Goal: Information Seeking & Learning: Check status

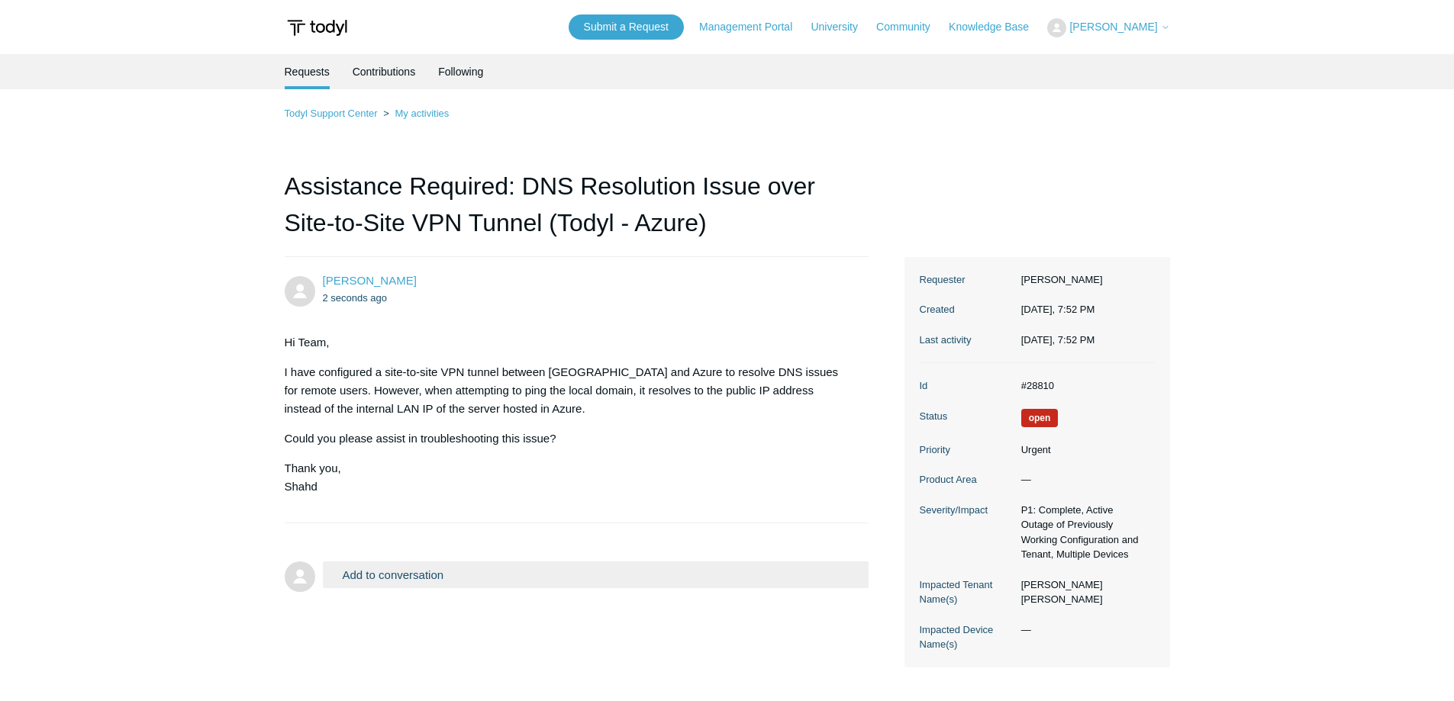
scroll to position [76, 0]
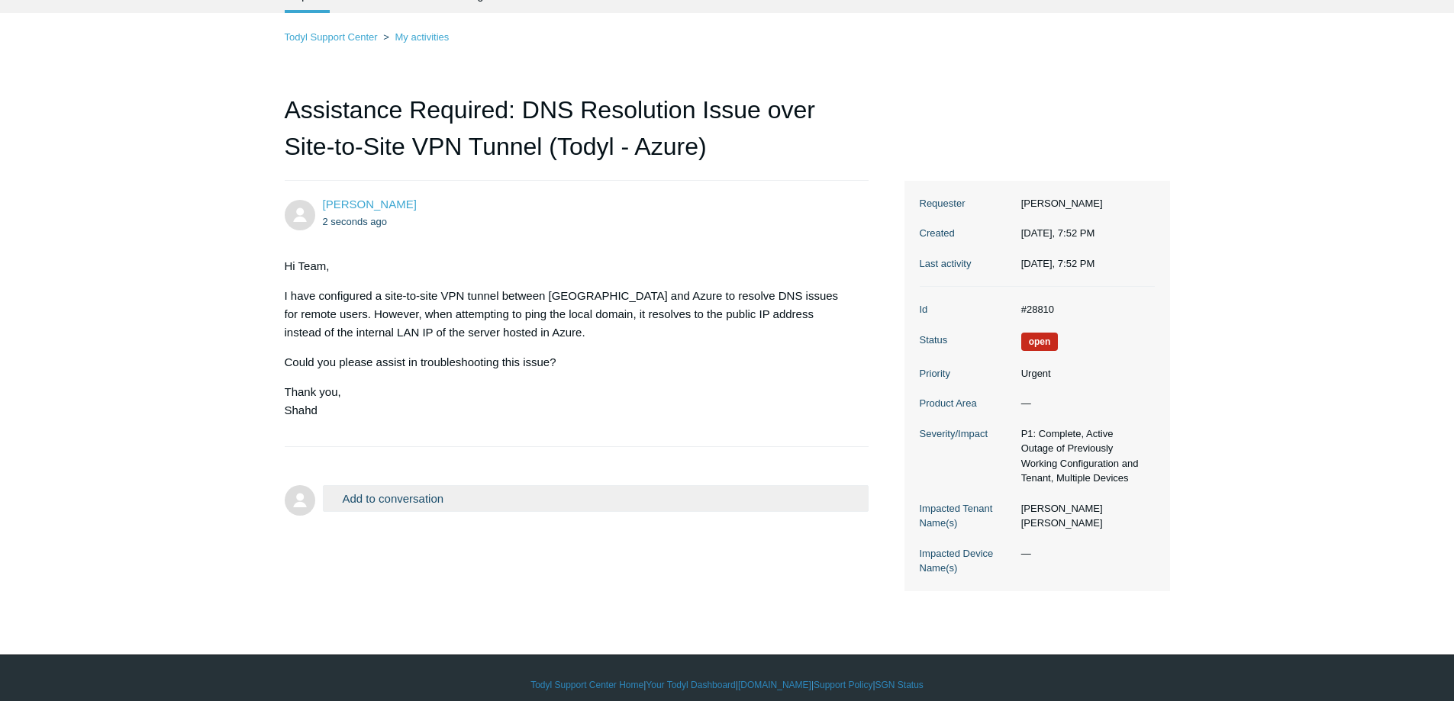
click at [77, 331] on main "Requests Contributions Following Todyl Support Center My activities Assistance …" at bounding box center [727, 293] width 1454 height 631
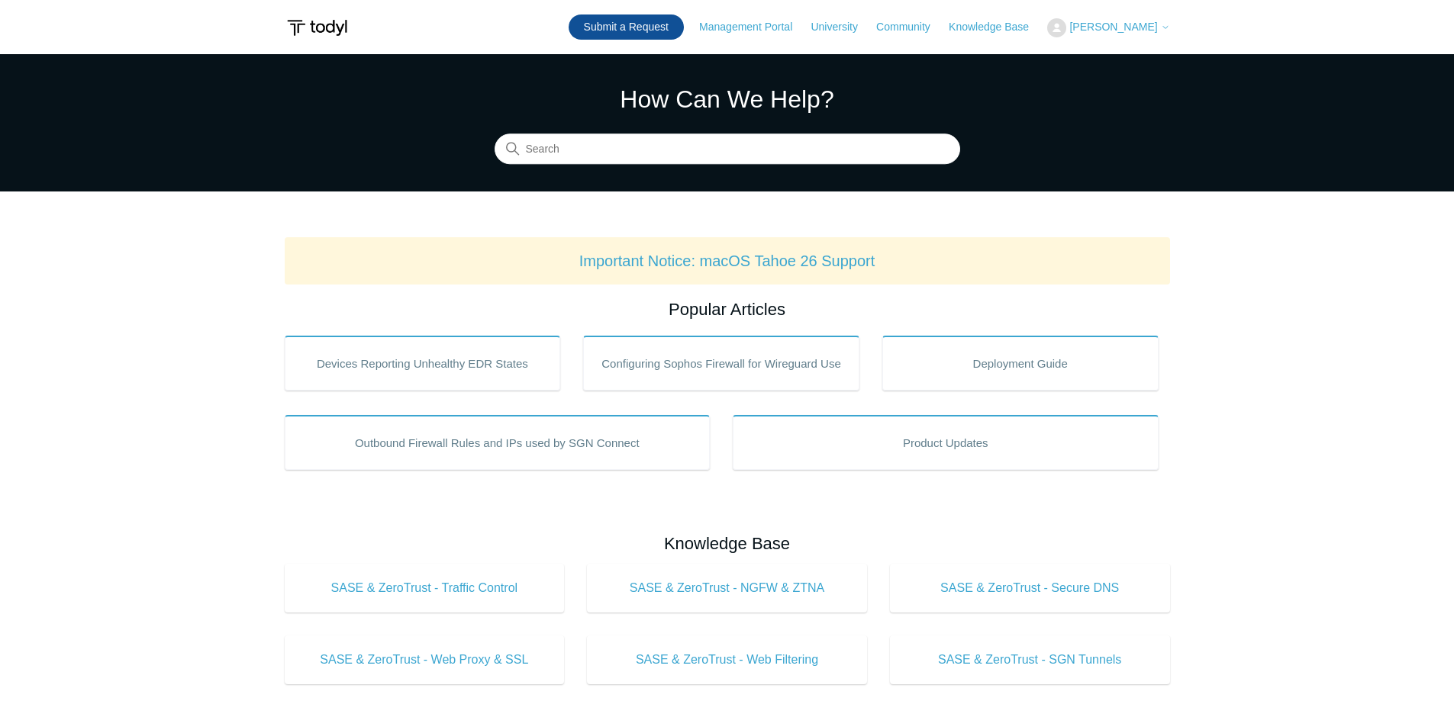
click at [629, 35] on link "Submit a Request" at bounding box center [625, 26] width 115 height 25
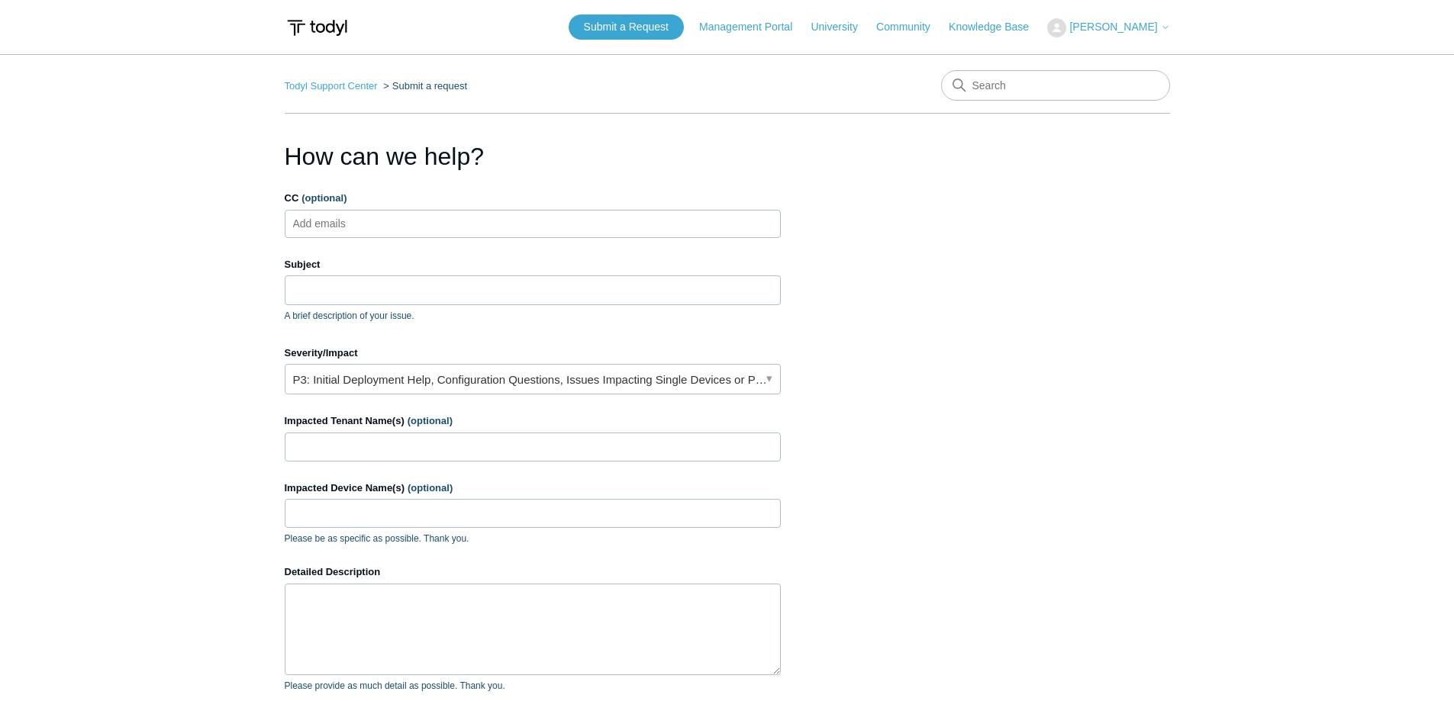
click at [259, 203] on main "Todyl Support Center Submit a request How can we help? CC (optional) Add emails…" at bounding box center [727, 447] width 1454 height 787
click at [1134, 29] on span "[PERSON_NAME]" at bounding box center [1113, 27] width 88 height 12
click at [1135, 53] on link "My Support Requests" at bounding box center [1122, 60] width 149 height 27
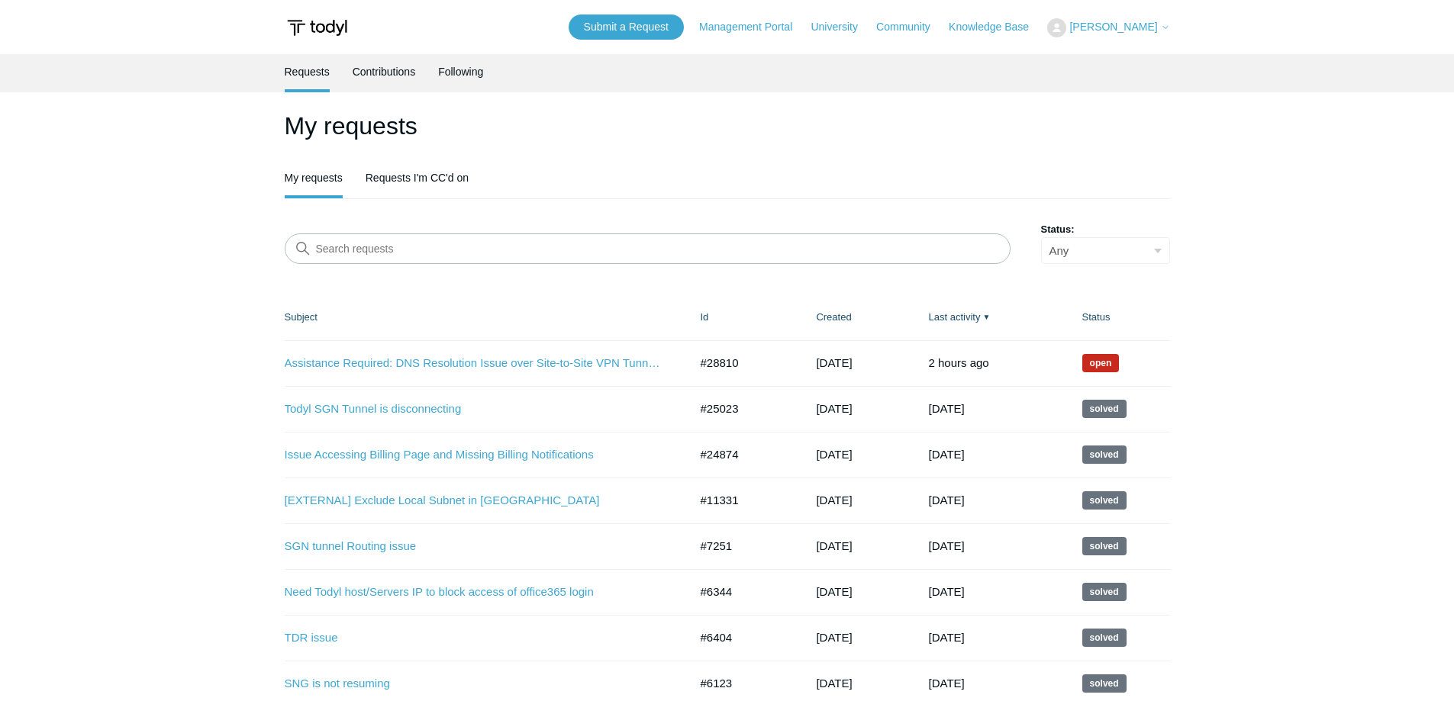
click at [140, 272] on main "Requests Contributions Following My requests My requests Requests I'm CC'd on S…" at bounding box center [727, 495] width 1454 height 882
click at [217, 329] on main "Requests Contributions Following My requests My requests Requests I'm CC'd on S…" at bounding box center [727, 495] width 1454 height 882
click at [389, 361] on link "Assistance Required: DNS Resolution Issue over Site-to-Site VPN Tunnel (Todyl -…" at bounding box center [476, 364] width 382 height 18
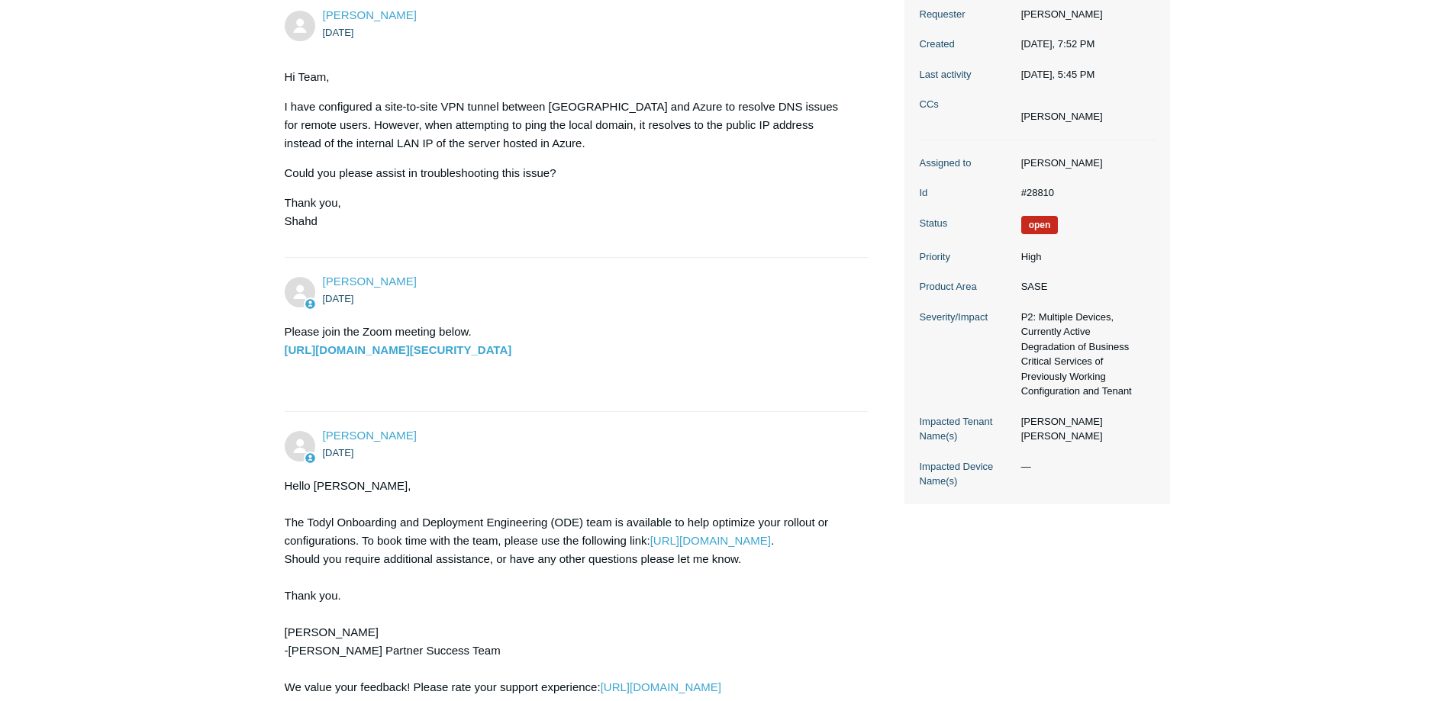
scroll to position [342, 0]
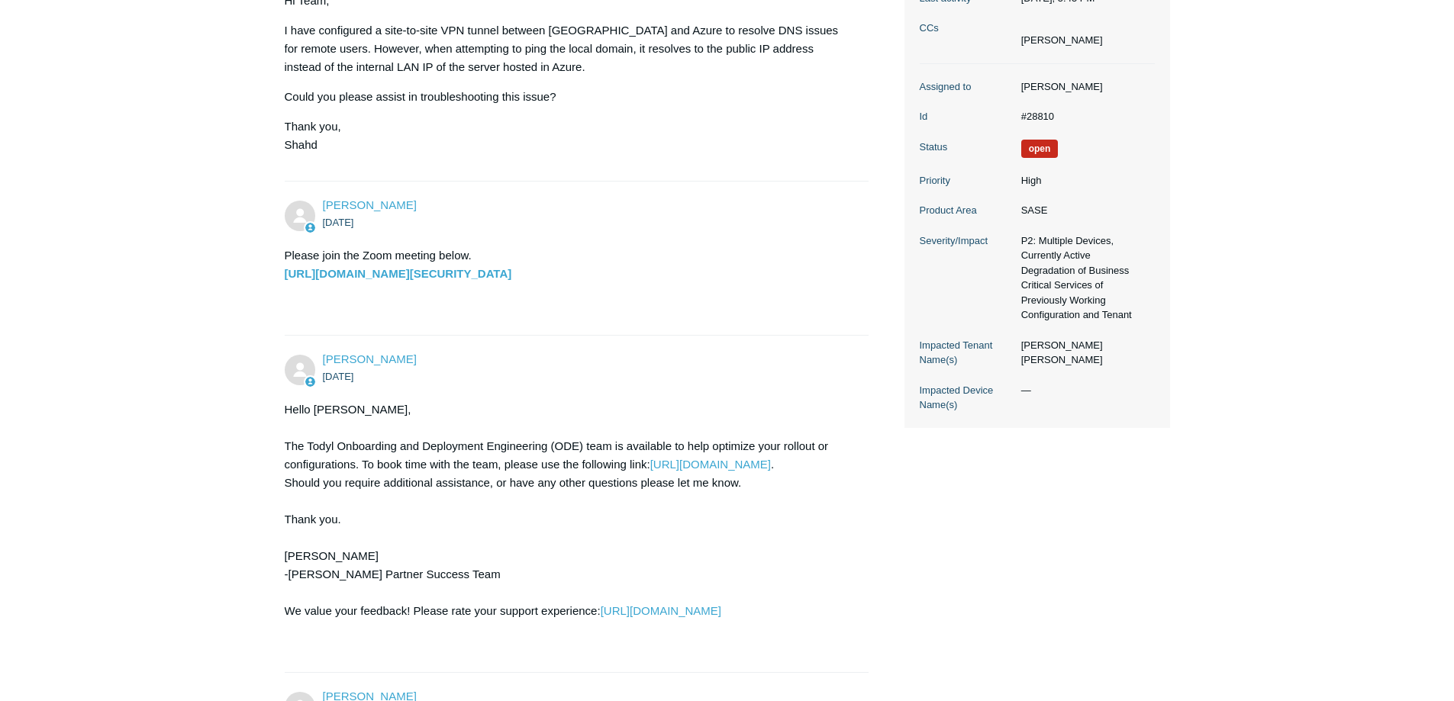
click at [195, 224] on main "Requests Contributions Following Todyl Support Center My activities Assistance …" at bounding box center [727, 411] width 1454 height 1399
click at [220, 199] on main "Requests Contributions Following Todyl Support Center My activities Assistance …" at bounding box center [727, 411] width 1454 height 1399
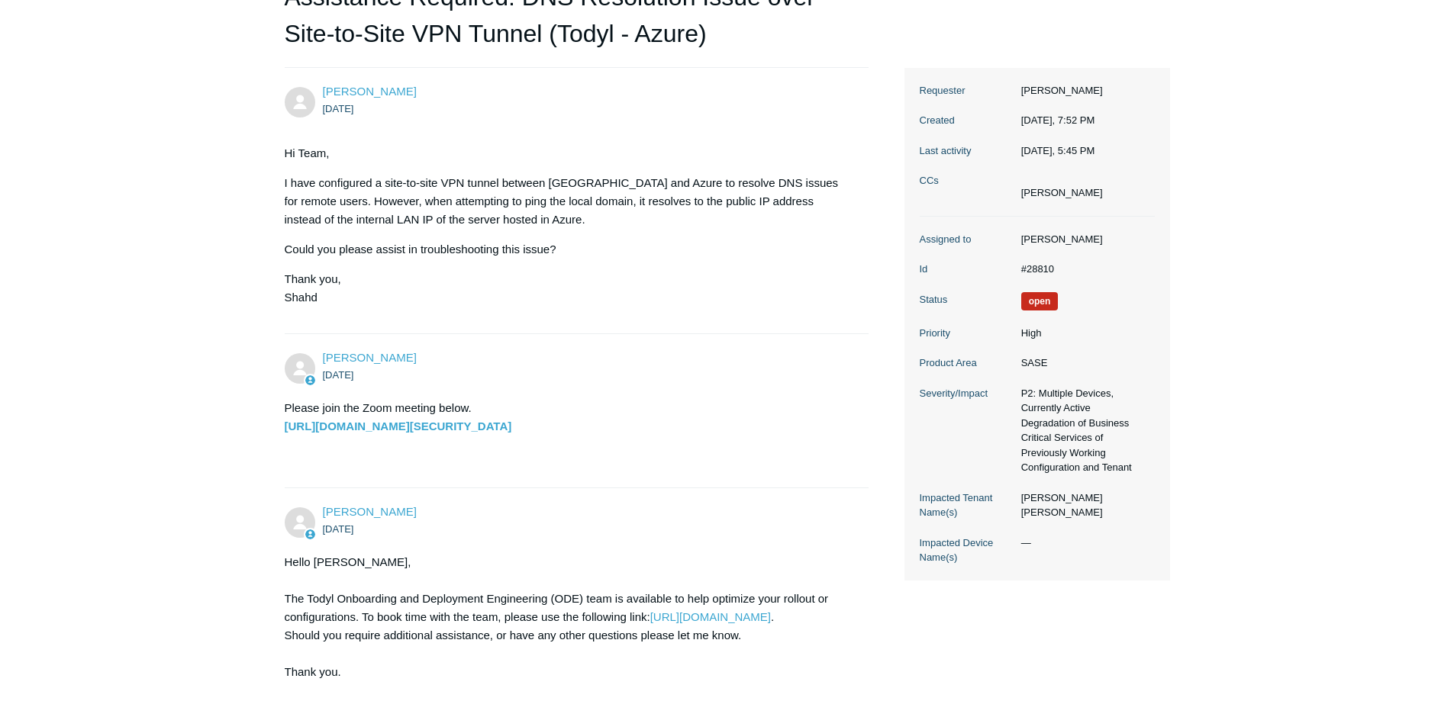
scroll to position [113, 0]
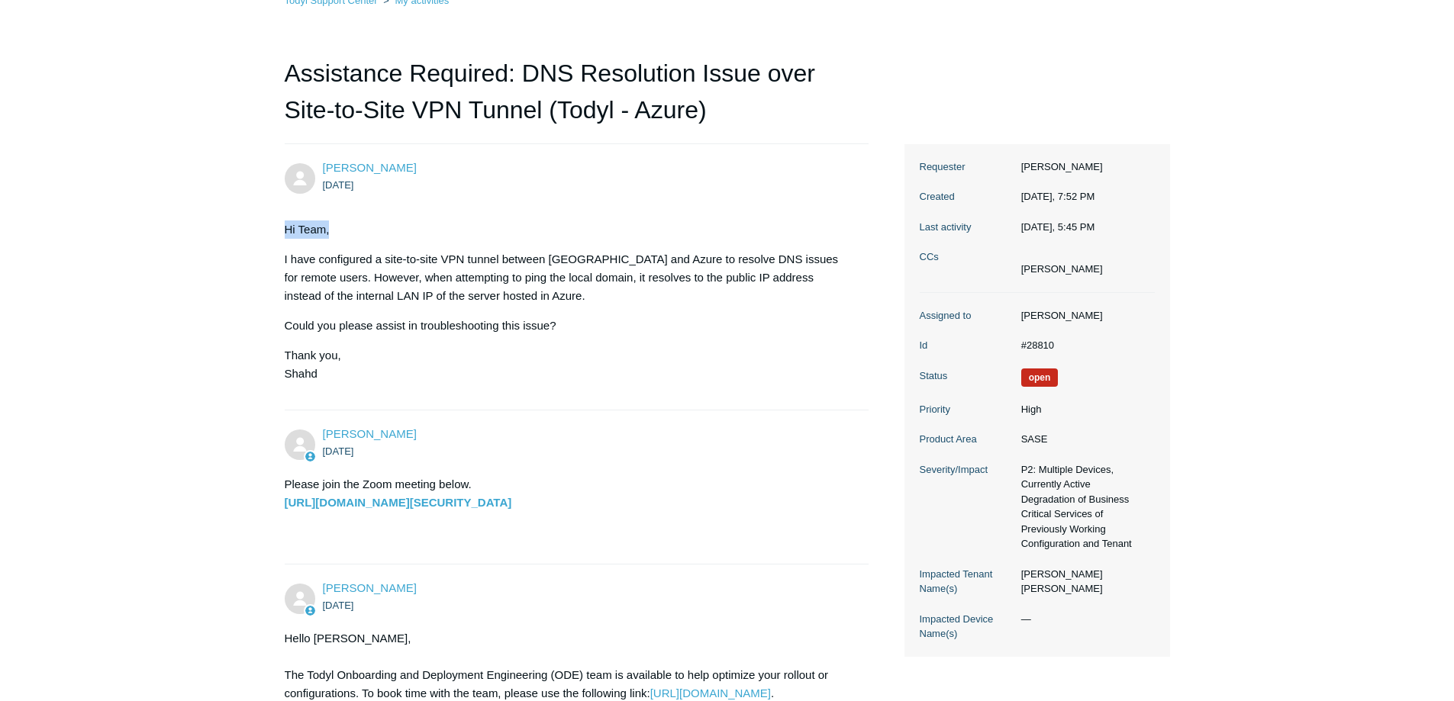
drag, startPoint x: 389, startPoint y: 211, endPoint x: 486, endPoint y: 213, distance: 96.9
click at [486, 213] on main "Requests Contributions Following Todyl Support Center My activities Assistance …" at bounding box center [727, 640] width 1454 height 1399
click at [486, 213] on section "Hi Team, I have configured a site-to-site VPN tunnel between [GEOGRAPHIC_DATA] …" at bounding box center [569, 301] width 569 height 185
click at [486, 213] on section "Hi Team, I have configured a site-to-site VPN tunnel between Todyl and Azure to…" at bounding box center [569, 301] width 569 height 185
click at [157, 210] on main "Requests Contributions Following Todyl Support Center My activities Assistance …" at bounding box center [727, 640] width 1454 height 1399
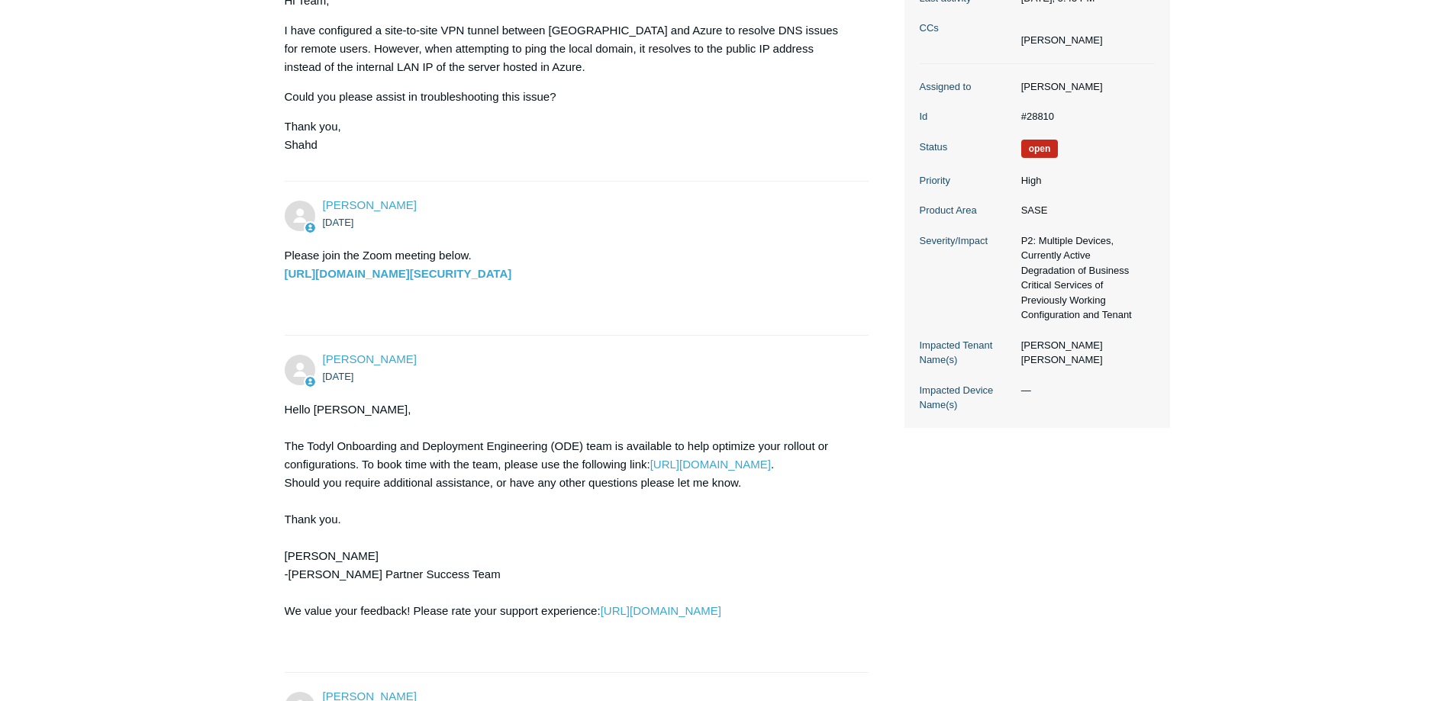
scroll to position [494, 0]
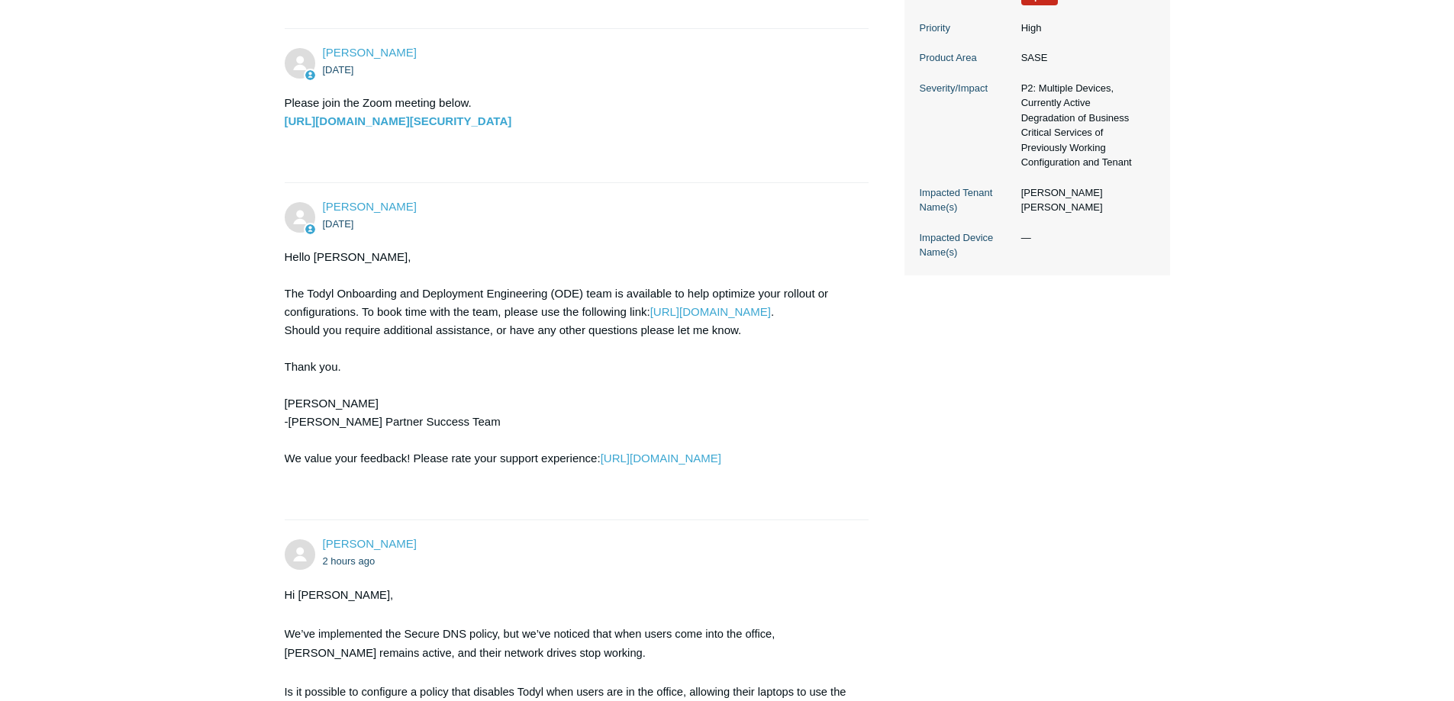
click at [155, 470] on main "Requests Contributions Following Todyl Support Center My activities Assistance …" at bounding box center [727, 259] width 1454 height 1399
click at [476, 314] on div "Hello Shahid, The Todyl Onboarding and Deployment Engineering (ODE) team is ava…" at bounding box center [569, 376] width 569 height 256
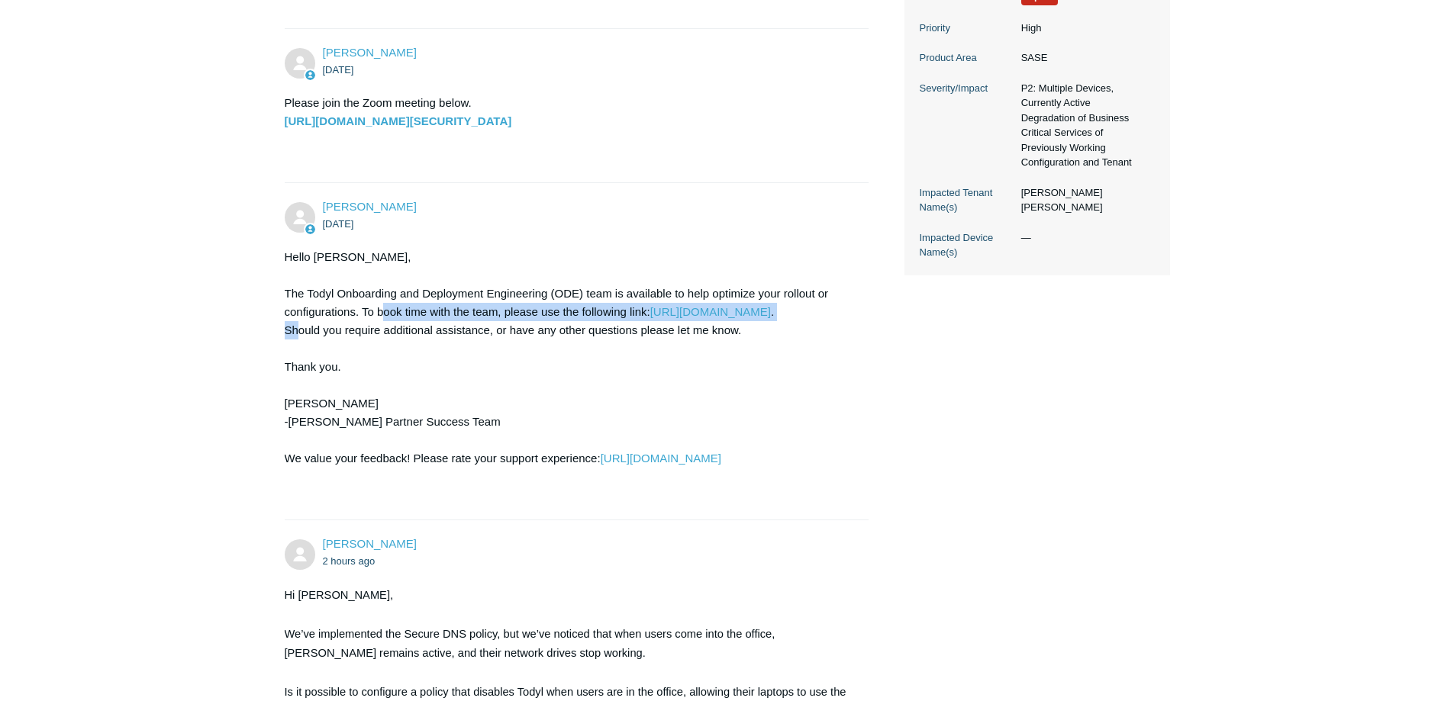
drag, startPoint x: 366, startPoint y: 311, endPoint x: 298, endPoint y: 325, distance: 70.2
click at [298, 325] on div "Hello Shahid, The Todyl Onboarding and Deployment Engineering (ODE) team is ava…" at bounding box center [569, 376] width 569 height 256
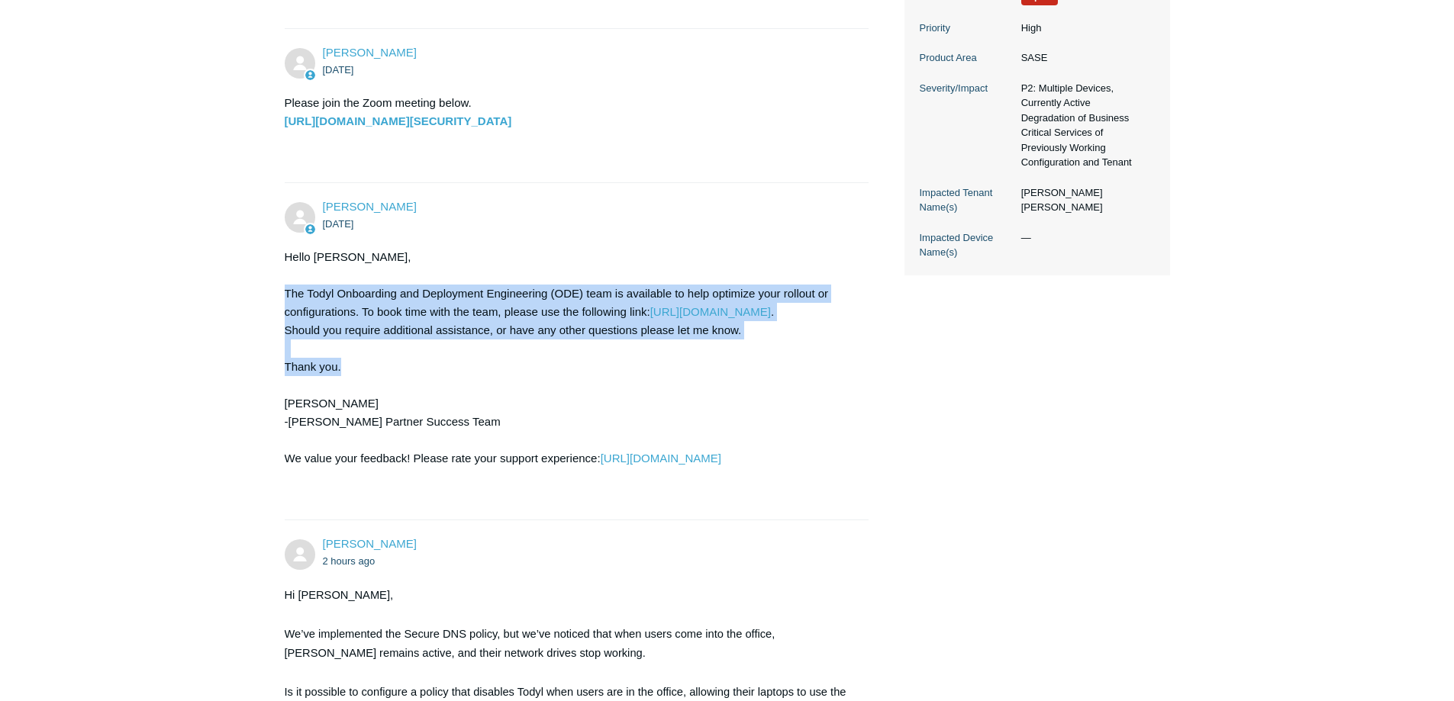
drag, startPoint x: 284, startPoint y: 291, endPoint x: 346, endPoint y: 373, distance: 103.0
click at [346, 373] on div "Hello Shahid, The Todyl Onboarding and Deployment Engineering (ODE) team is ava…" at bounding box center [569, 376] width 569 height 256
drag, startPoint x: 285, startPoint y: 297, endPoint x: 365, endPoint y: 353, distance: 98.6
click at [365, 353] on div "Hello Shahid, The Todyl Onboarding and Deployment Engineering (ODE) team is ava…" at bounding box center [569, 376] width 569 height 256
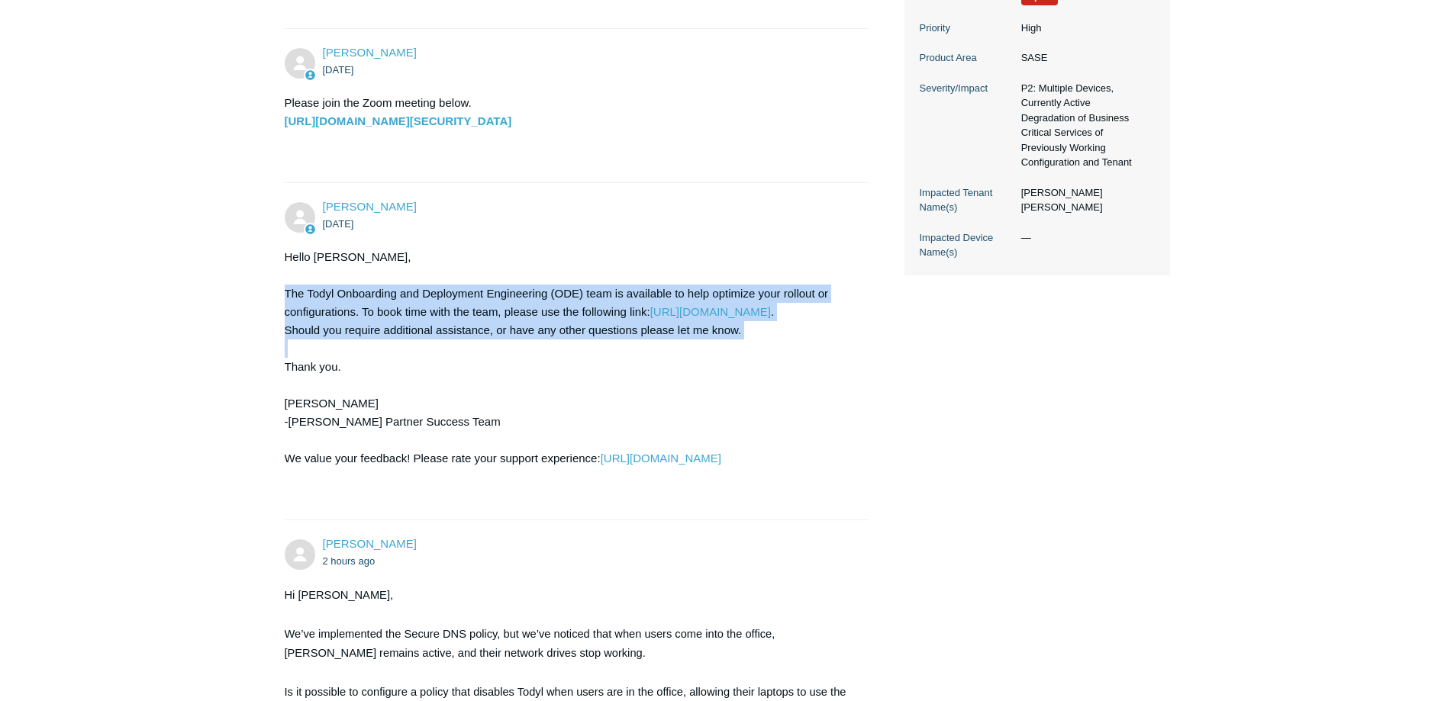
click at [365, 353] on div "Hello Shahid, The Todyl Onboarding and Deployment Engineering (ODE) team is ava…" at bounding box center [569, 376] width 569 height 256
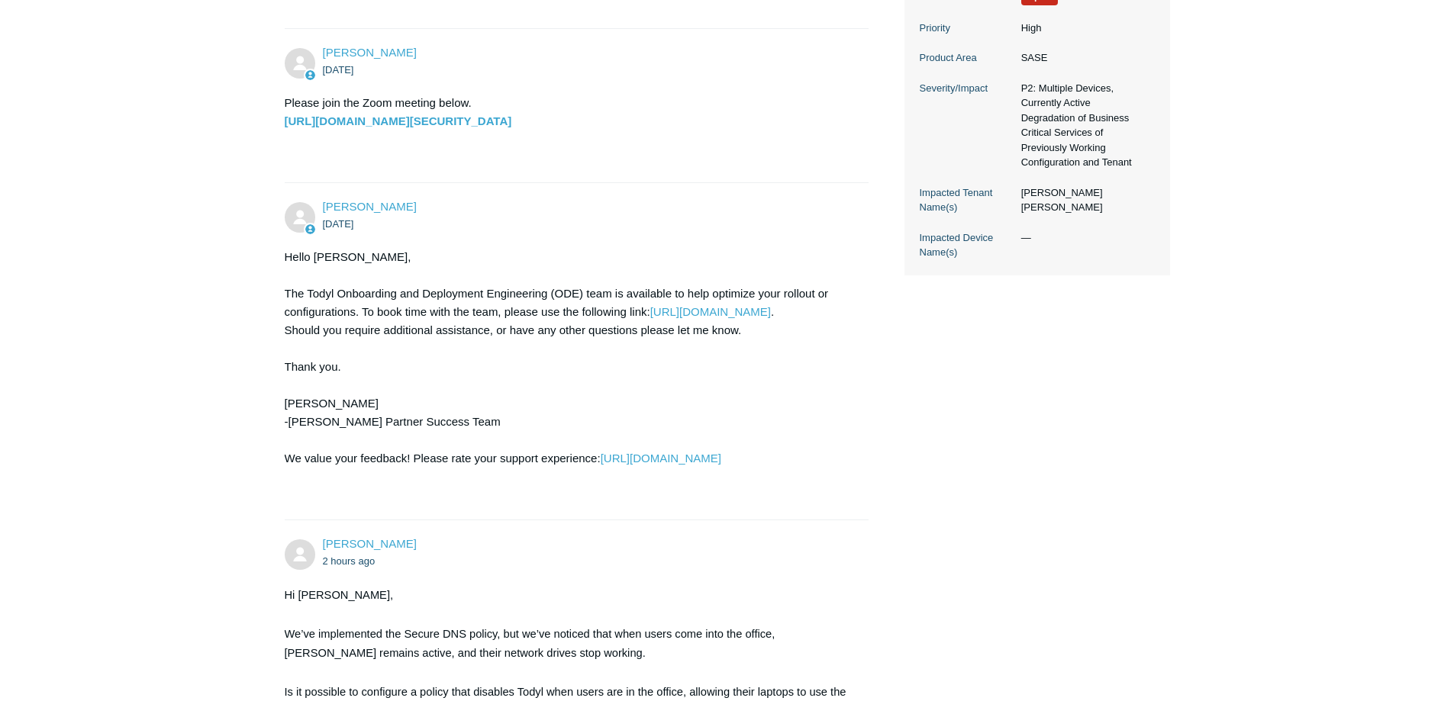
click at [1087, 373] on div "Shahid Mushtaq 1 day ago Hi Team, I have configured a site-to-site VPN tunnel b…" at bounding box center [727, 361] width 885 height 1196
click at [224, 359] on main "Requests Contributions Following Todyl Support Center My activities Assistance …" at bounding box center [727, 259] width 1454 height 1399
click at [222, 359] on main "Requests Contributions Following Todyl Support Center My activities Assistance …" at bounding box center [727, 259] width 1454 height 1399
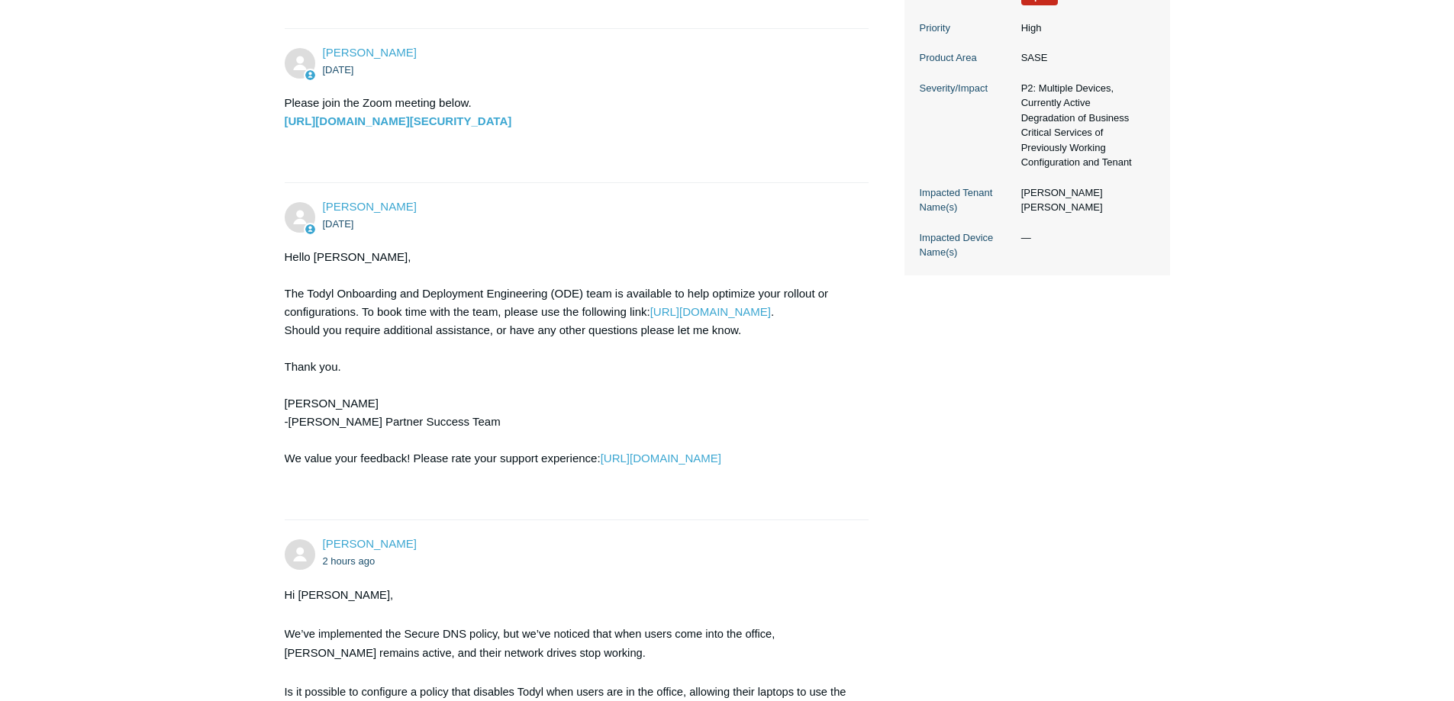
click at [214, 359] on main "Requests Contributions Following Todyl Support Center My activities Assistance …" at bounding box center [727, 259] width 1454 height 1399
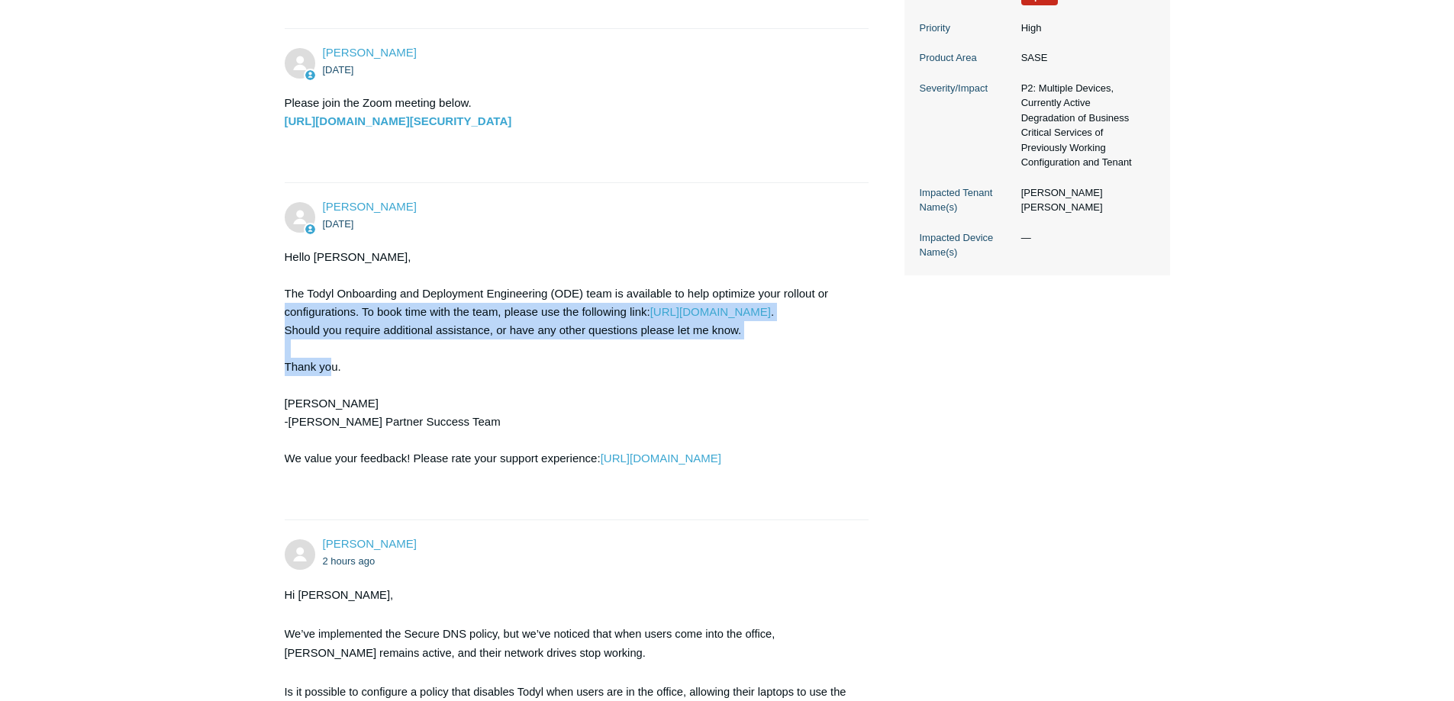
drag, startPoint x: 275, startPoint y: 365, endPoint x: 245, endPoint y: 311, distance: 62.8
click at [245, 311] on main "Requests Contributions Following Todyl Support Center My activities Assistance …" at bounding box center [727, 259] width 1454 height 1399
